Goal: Task Accomplishment & Management: Use online tool/utility

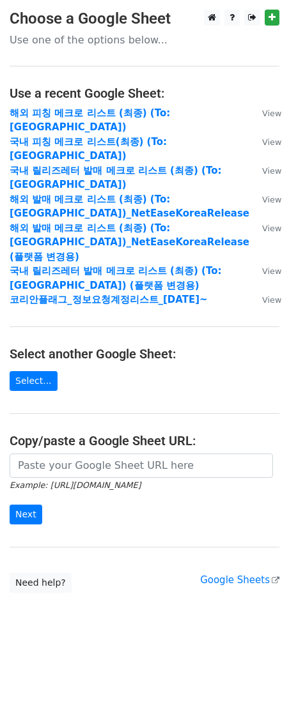
click at [73, 93] on h4 "Use a recent Google Sheet:" at bounding box center [145, 93] width 270 height 15
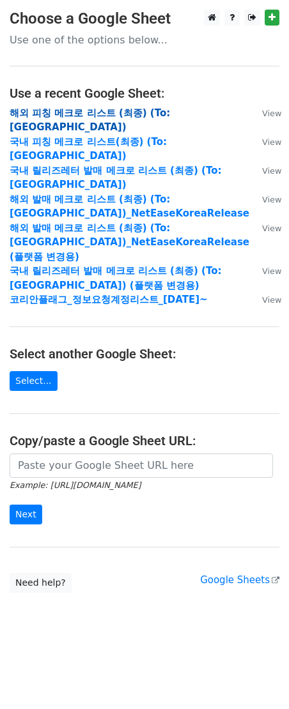
click at [84, 112] on strong "해외 피칭 메크로 리스트 (최종) (To:[GEOGRAPHIC_DATA])" at bounding box center [90, 120] width 160 height 26
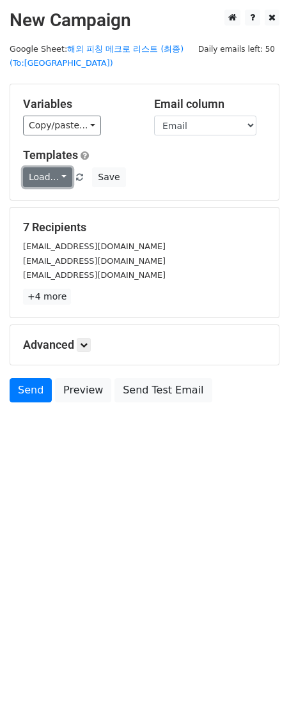
click at [41, 175] on link "Load..." at bounding box center [47, 177] width 49 height 20
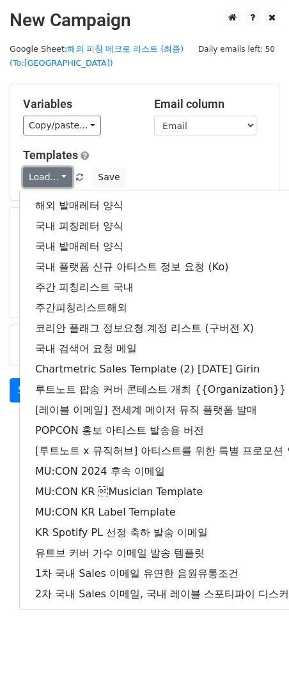
click at [42, 174] on link "Load..." at bounding box center [47, 177] width 49 height 20
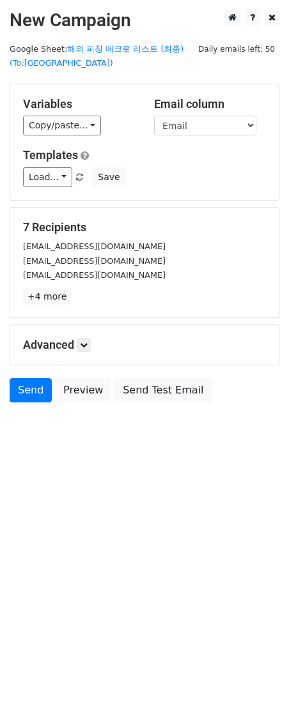
click at [53, 114] on div "Variables Copy/paste... {{Name}} {{Email}} {{Company}} {{cc}}" at bounding box center [78, 116] width 131 height 39
click at [51, 128] on link "Copy/paste..." at bounding box center [62, 126] width 78 height 20
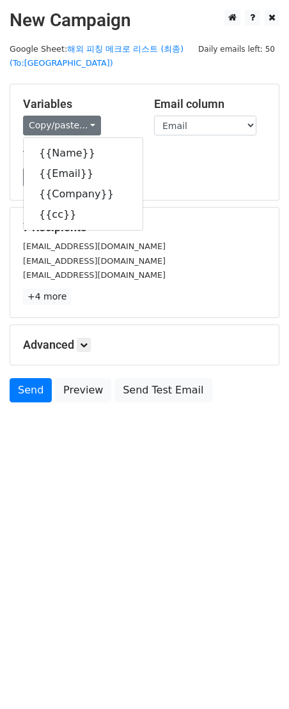
click at [179, 218] on div "7 Recipients jodyqiao@tencent.com majun04@corp.netease.com news.intl@kkbox.com …" at bounding box center [144, 263] width 268 height 110
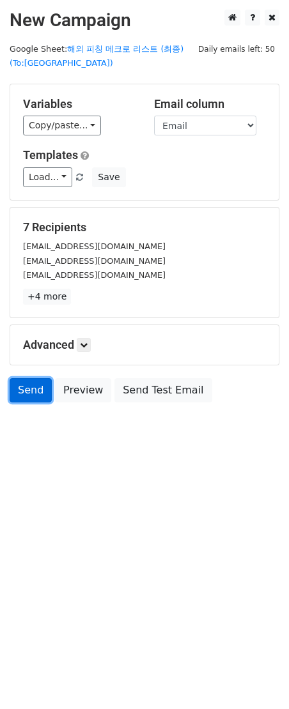
click at [31, 387] on link "Send" at bounding box center [31, 390] width 42 height 24
